Goal: Task Accomplishment & Management: Manage account settings

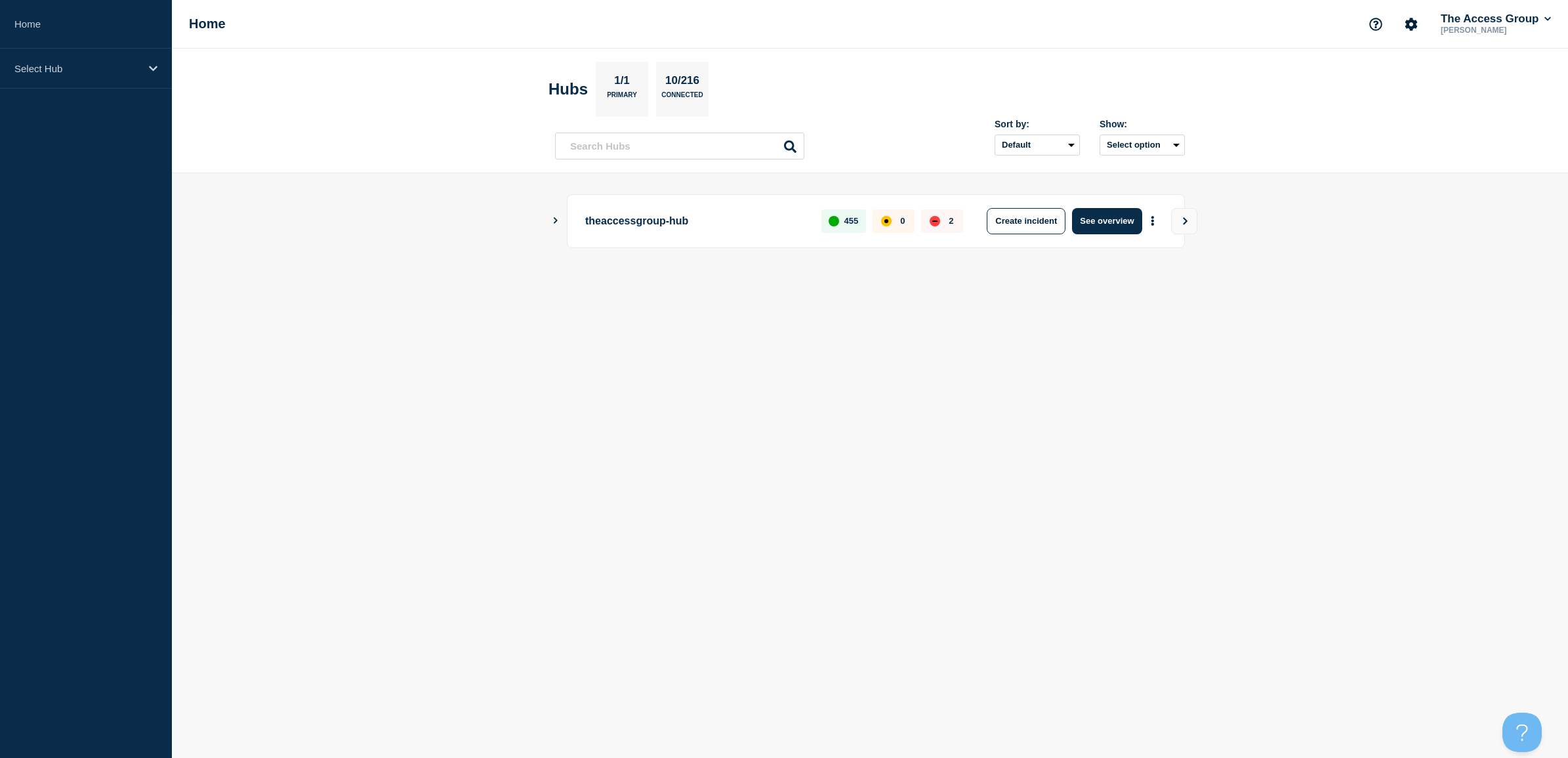
click at [555, 222] on icon "Show Connected Hubs" at bounding box center [556, 220] width 4 height 6
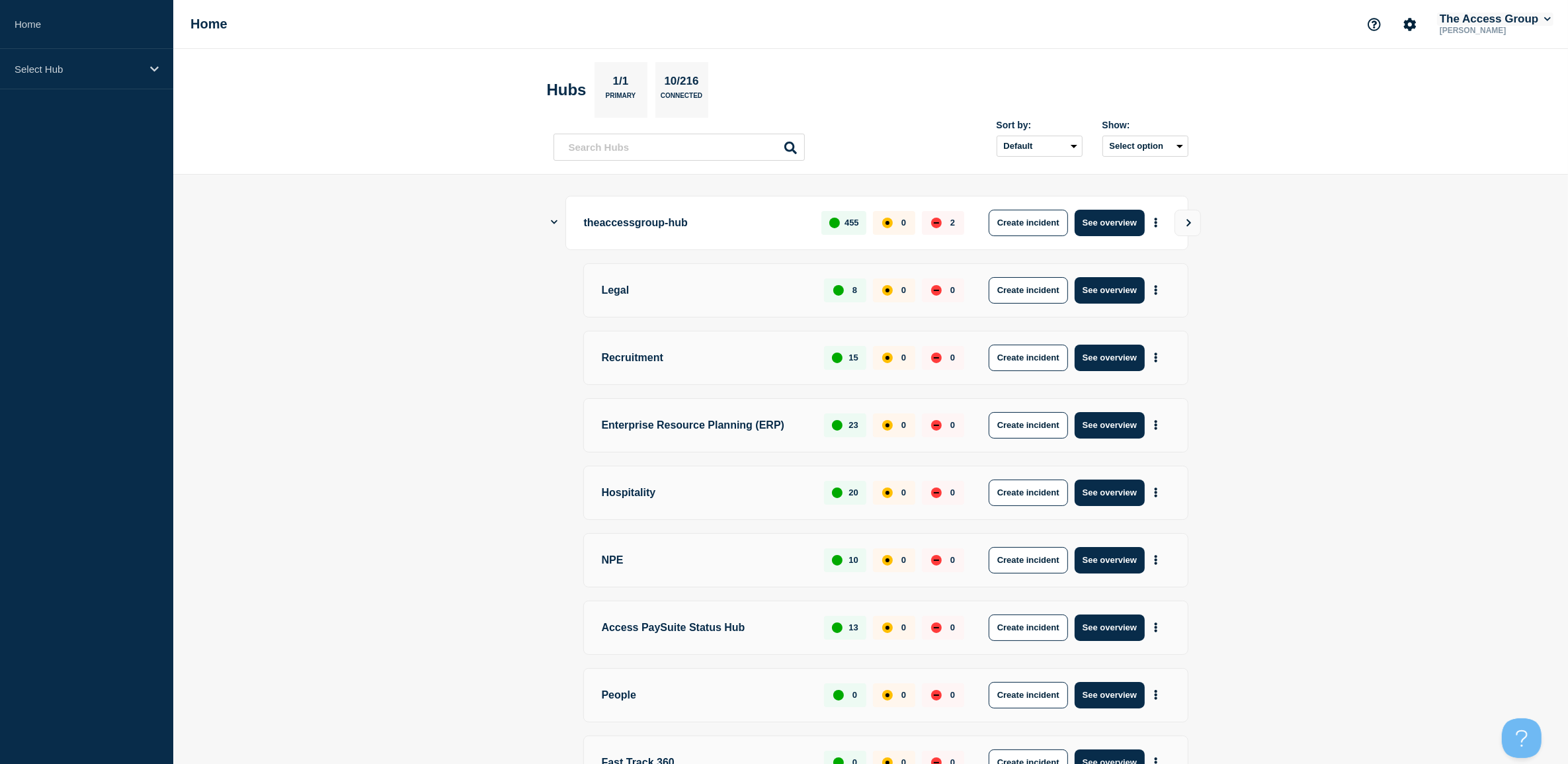
click at [1484, 21] on button "The Access Group" at bounding box center [1494, 19] width 117 height 13
click at [46, 56] on div "Select Hub" at bounding box center [87, 70] width 174 height 41
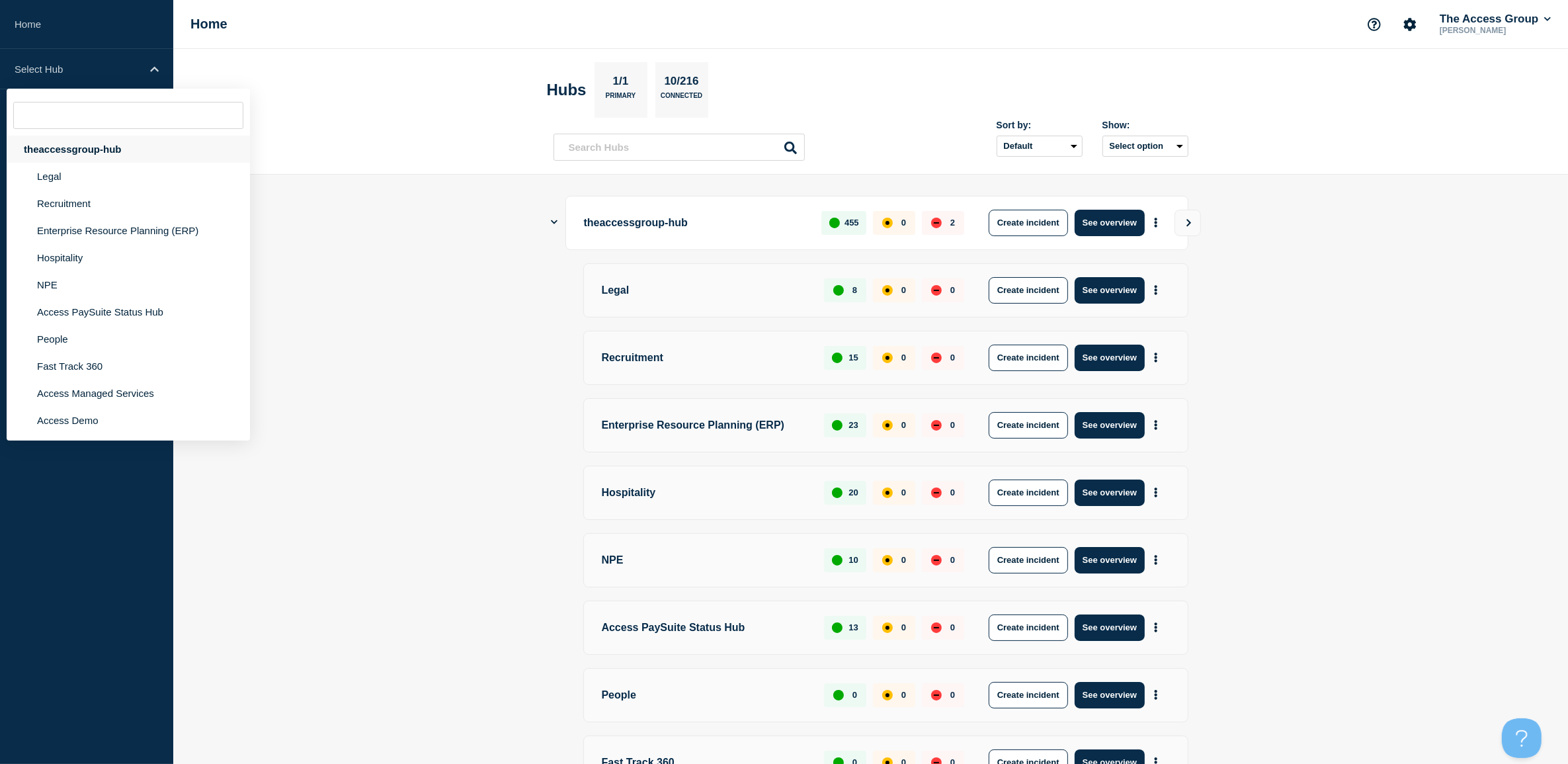
click at [48, 152] on div "theaccessgroup-hub" at bounding box center [127, 149] width 243 height 27
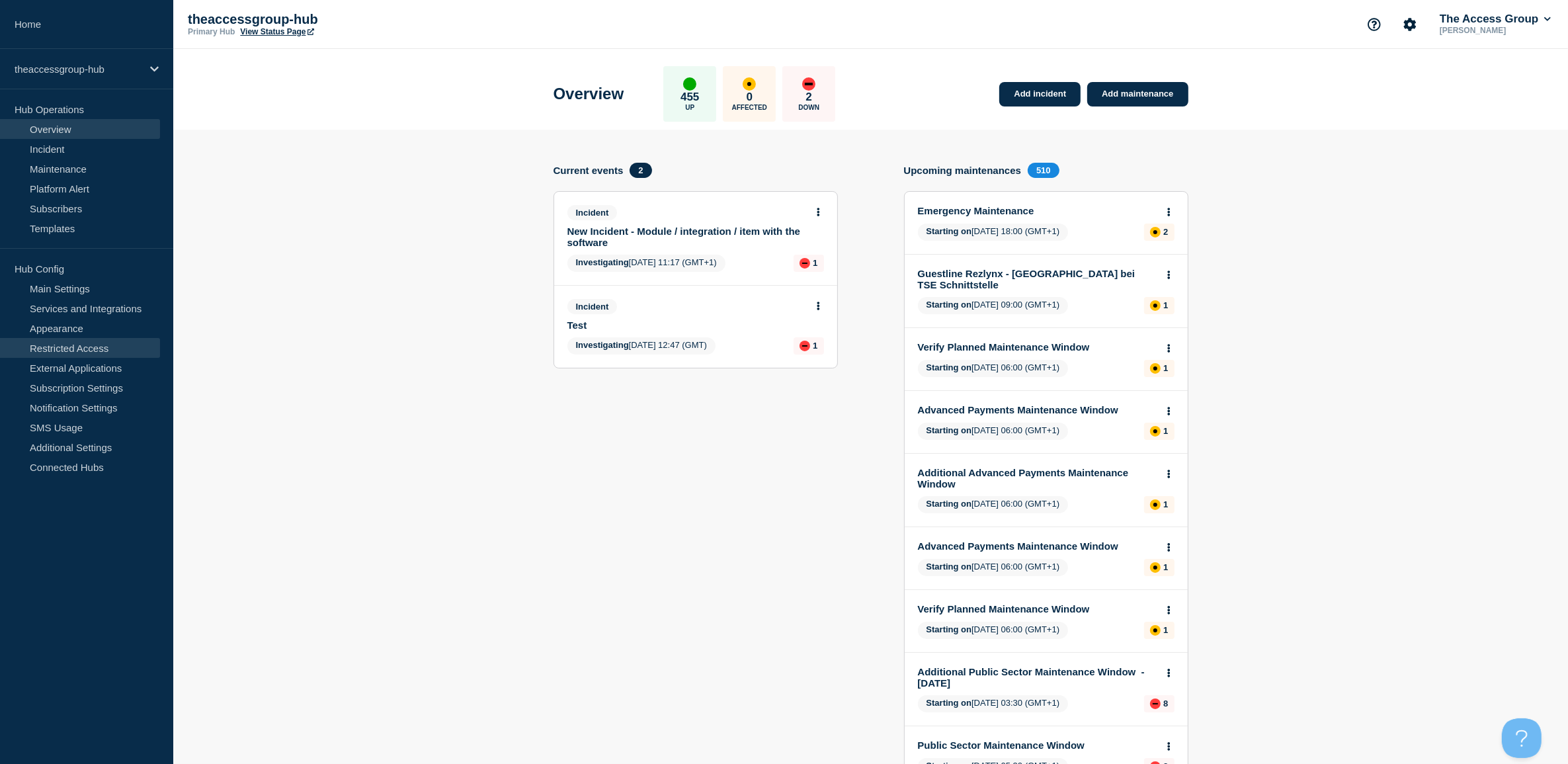
click at [74, 345] on link "Restricted Access" at bounding box center [80, 347] width 160 height 20
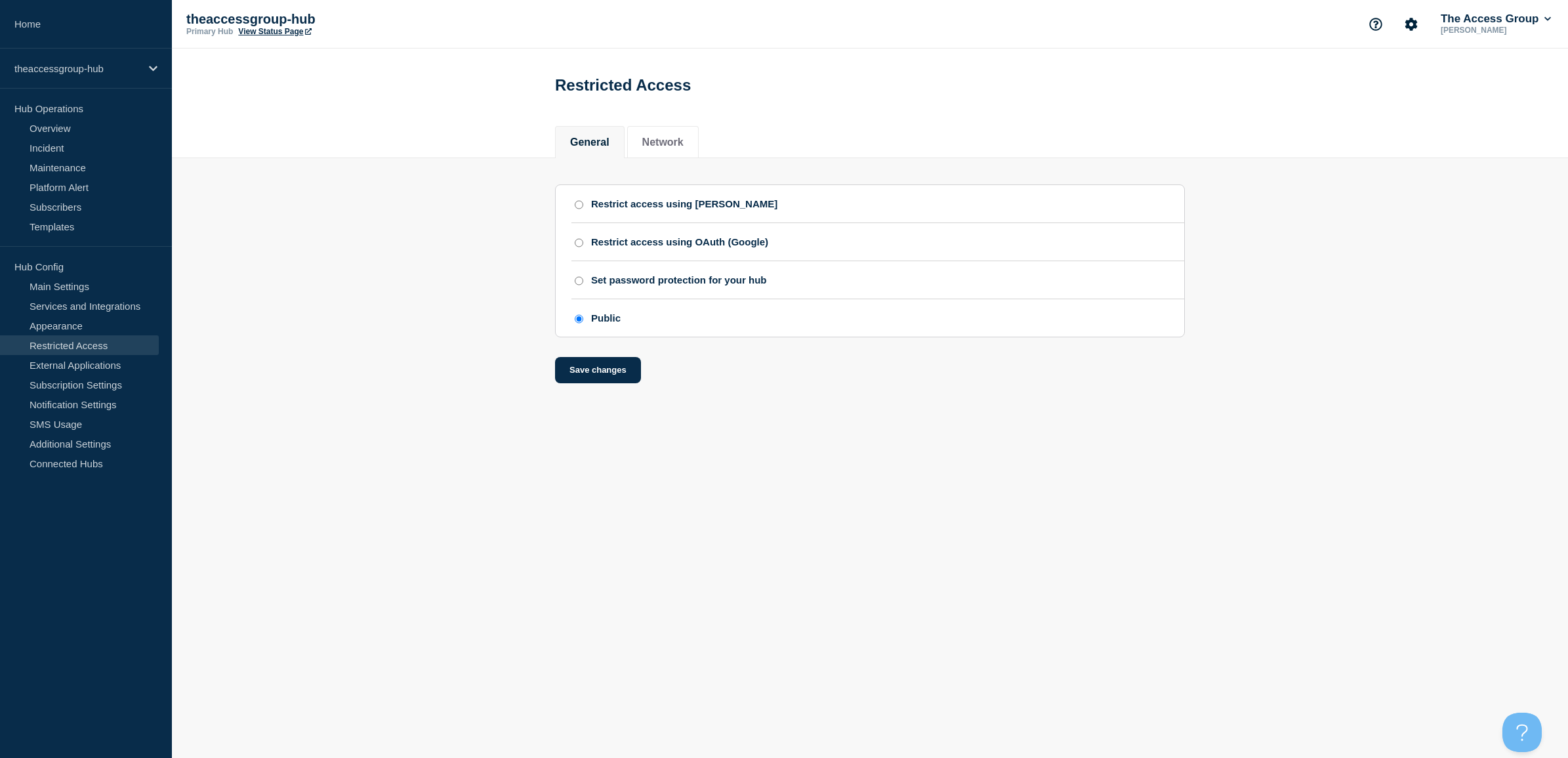
click at [577, 286] on input "Set password protection for your hub" at bounding box center [579, 281] width 9 height 9
radio input "true"
radio input "false"
click at [652, 142] on button "Network" at bounding box center [663, 142] width 41 height 12
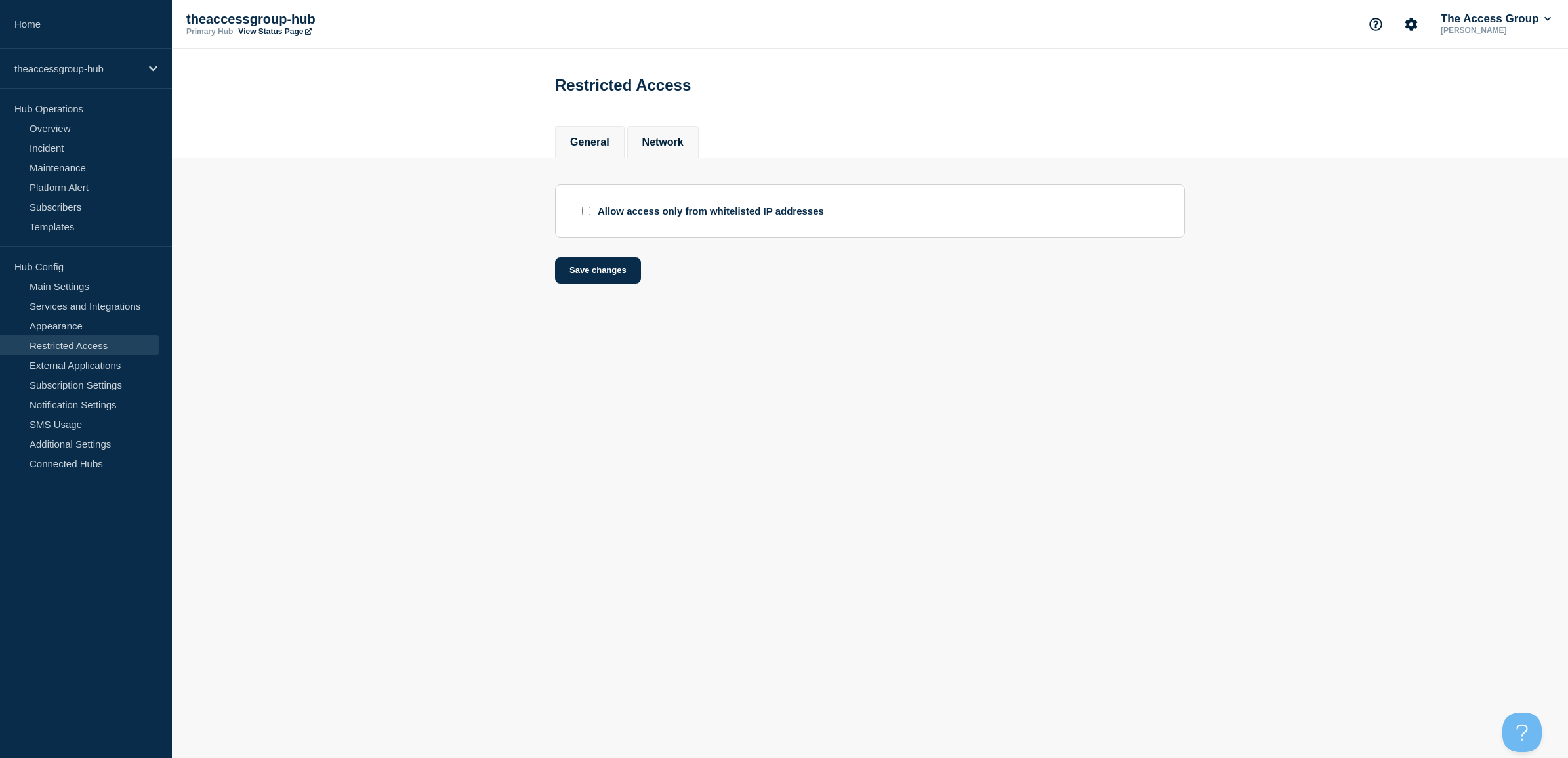
click at [605, 148] on button "General" at bounding box center [590, 142] width 40 height 12
